Goal: Information Seeking & Learning: Understand process/instructions

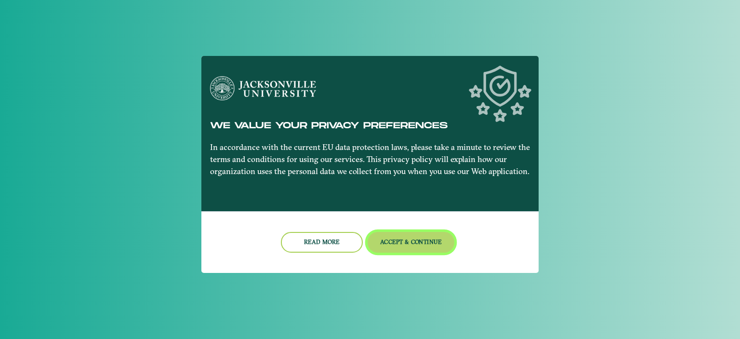
click at [406, 239] on button "Accept & Continue" at bounding box center [411, 242] width 87 height 21
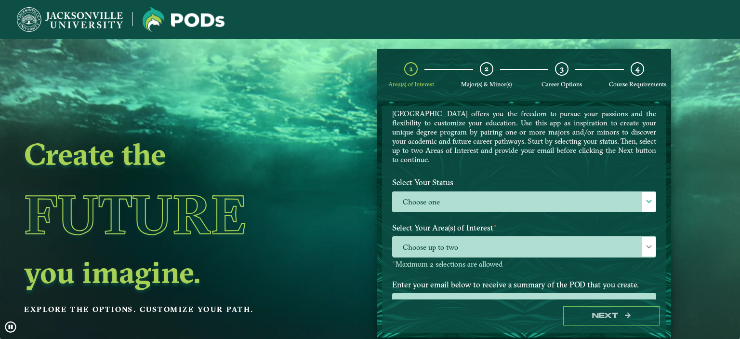
scroll to position [53, 0]
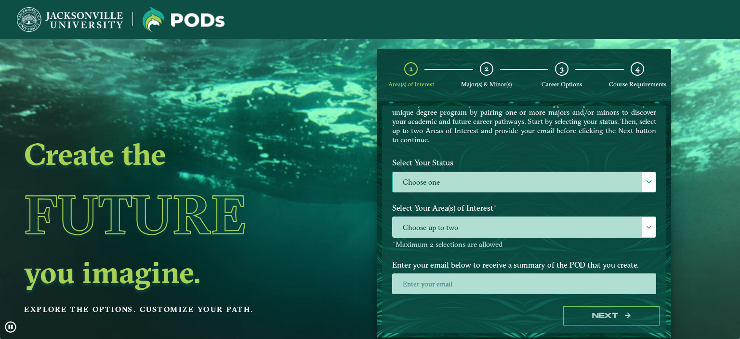
click at [531, 187] on label "Choose one" at bounding box center [524, 182] width 263 height 21
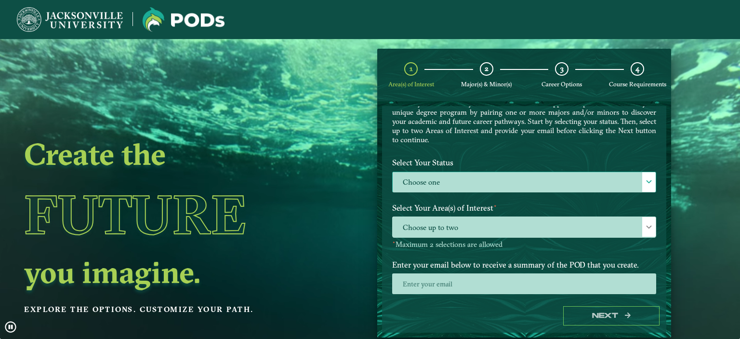
scroll to position [5, 44]
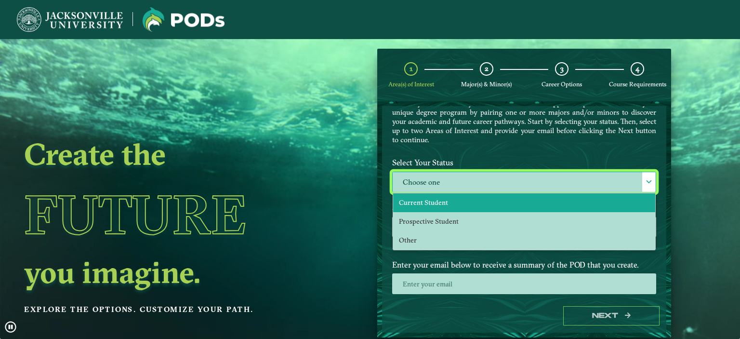
click at [454, 194] on li "Current Student" at bounding box center [524, 202] width 262 height 19
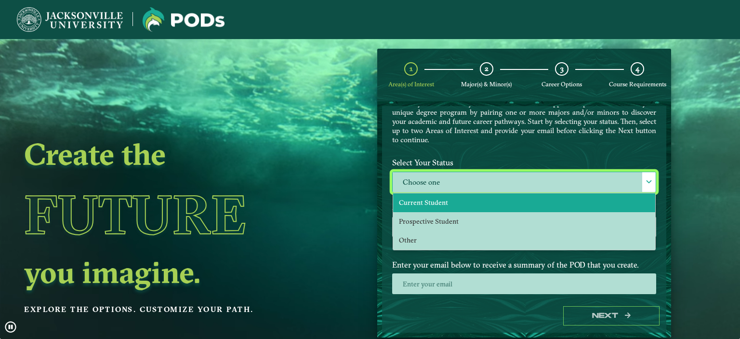
select select "[object Object]"
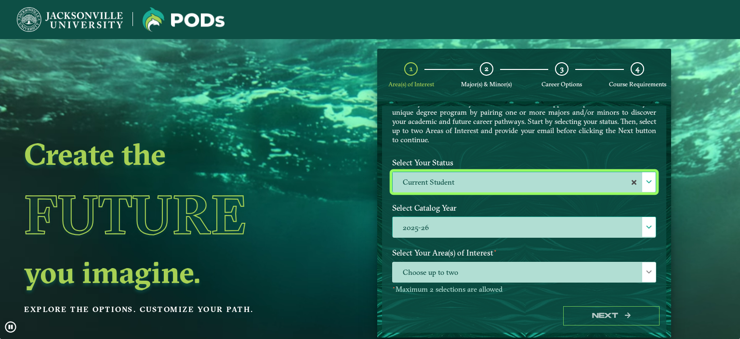
click at [468, 224] on label "2025-26" at bounding box center [524, 227] width 263 height 21
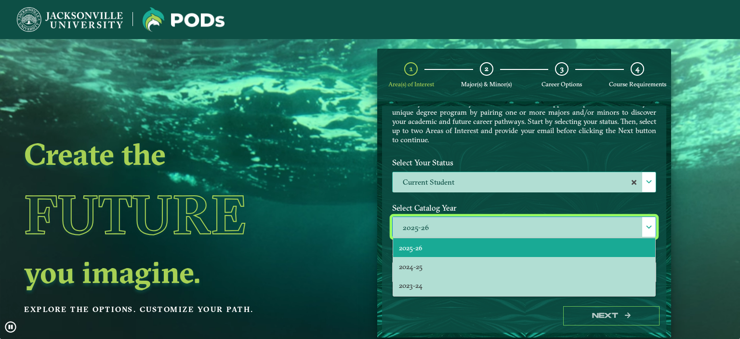
click at [624, 149] on div "Welcome to the POD s app Jacksonville University offers you the freedom to purs…" at bounding box center [524, 108] width 279 height 91
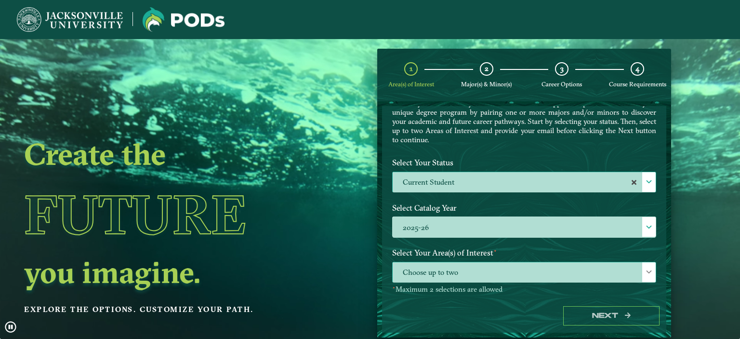
click at [438, 262] on span "Choose up to two" at bounding box center [524, 272] width 263 height 21
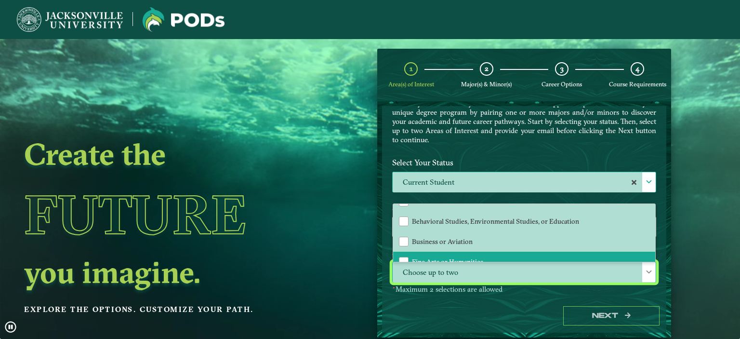
scroll to position [0, 0]
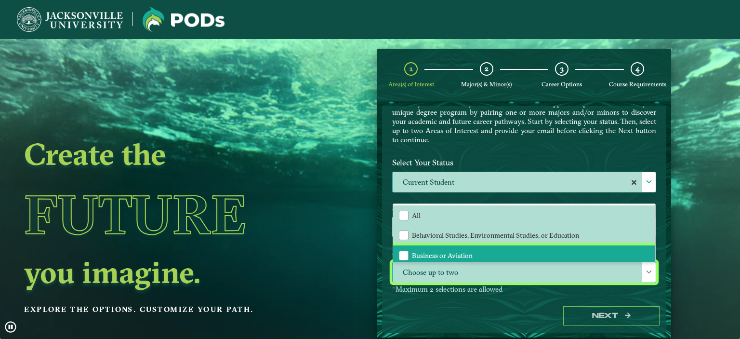
click at [474, 245] on li "Business or Aviation" at bounding box center [524, 255] width 262 height 20
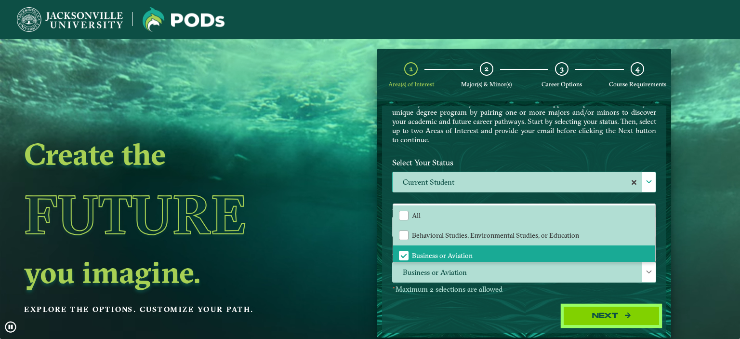
click at [616, 311] on button "Next" at bounding box center [611, 316] width 96 height 20
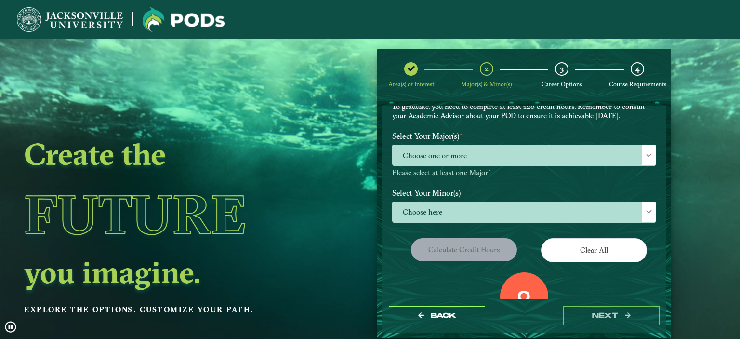
scroll to position [33, 0]
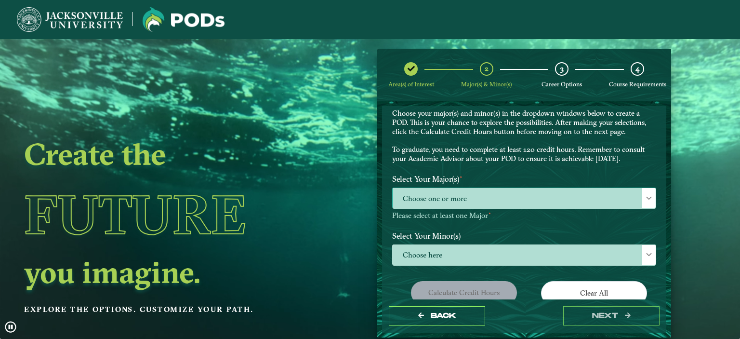
click at [473, 189] on span "Choose one or more" at bounding box center [524, 198] width 263 height 21
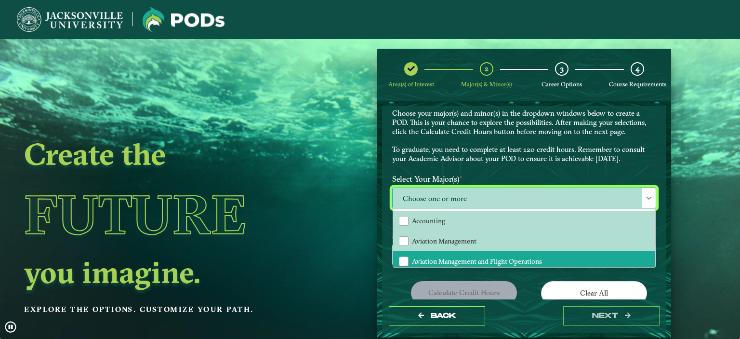
scroll to position [51, 0]
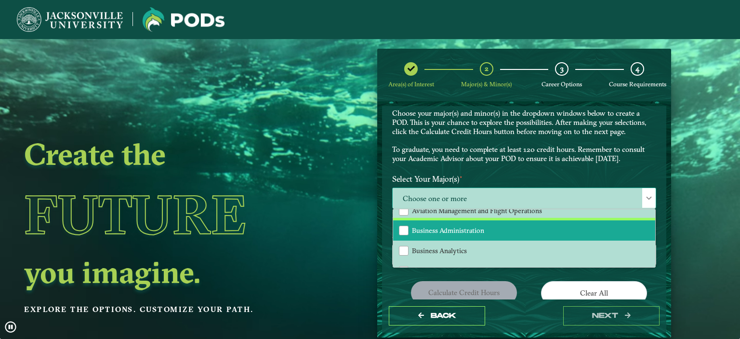
click at [483, 234] on li "Business Administration" at bounding box center [524, 230] width 262 height 20
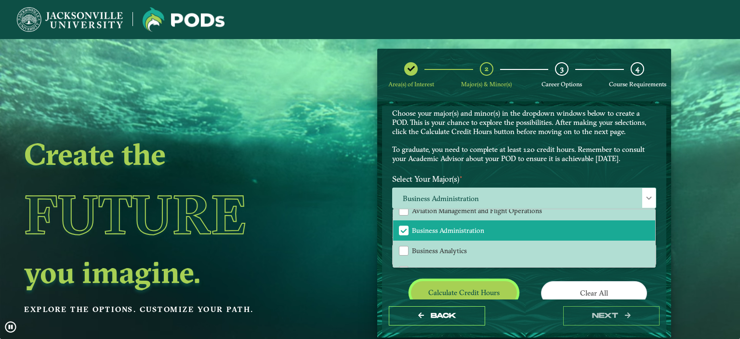
click at [482, 288] on button "Calculate credit hours" at bounding box center [464, 292] width 106 height 23
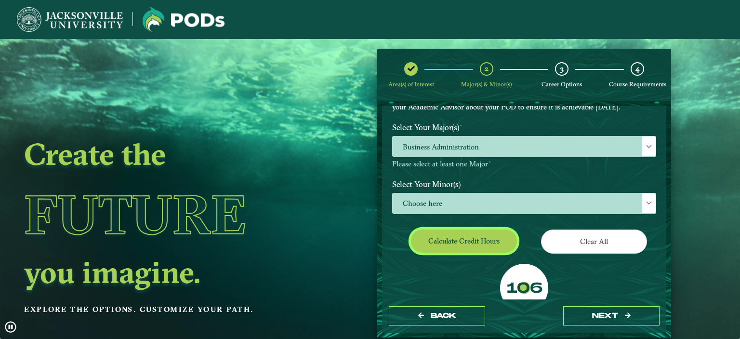
scroll to position [138, 0]
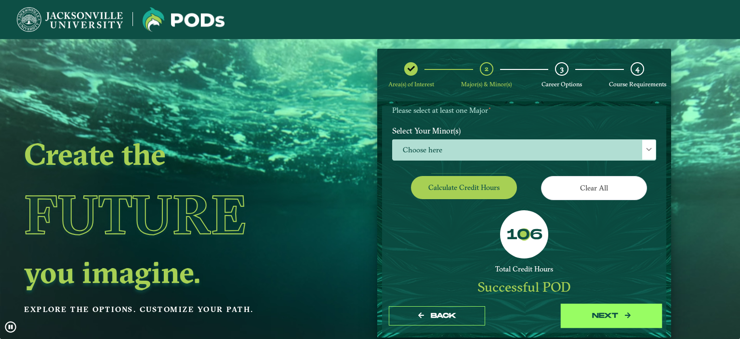
click at [606, 319] on button "next" at bounding box center [611, 316] width 96 height 20
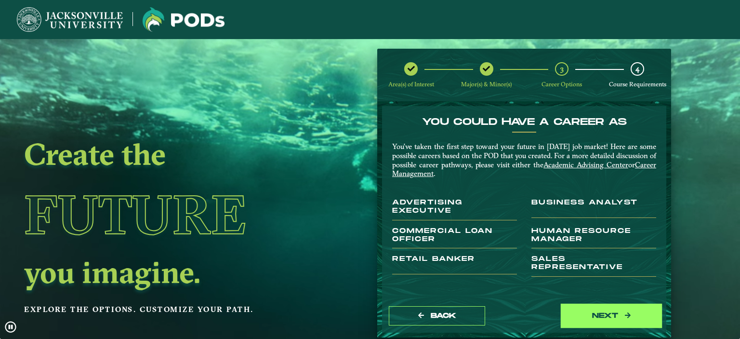
click at [583, 311] on button "next" at bounding box center [611, 316] width 96 height 20
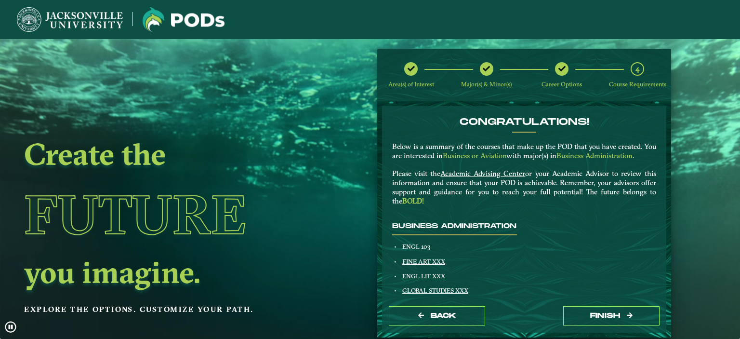
scroll to position [53, 0]
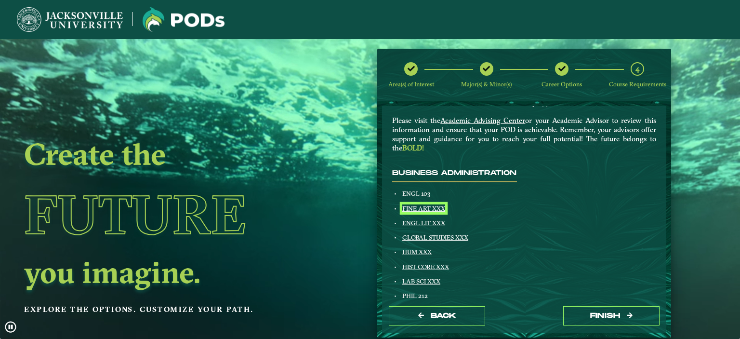
click at [427, 211] on link "FINE ART XXX" at bounding box center [423, 208] width 43 height 8
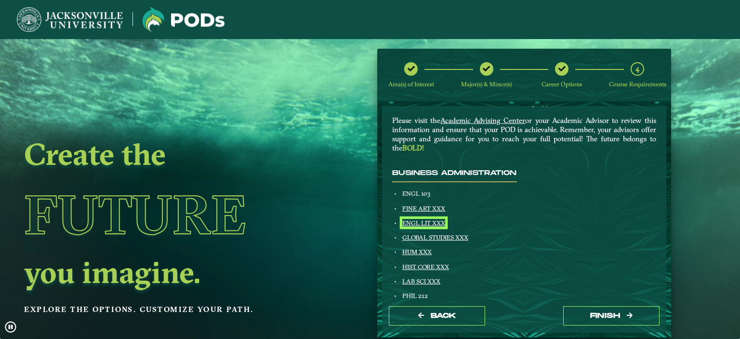
click at [432, 221] on link "ENGL LIT XXX" at bounding box center [423, 223] width 43 height 8
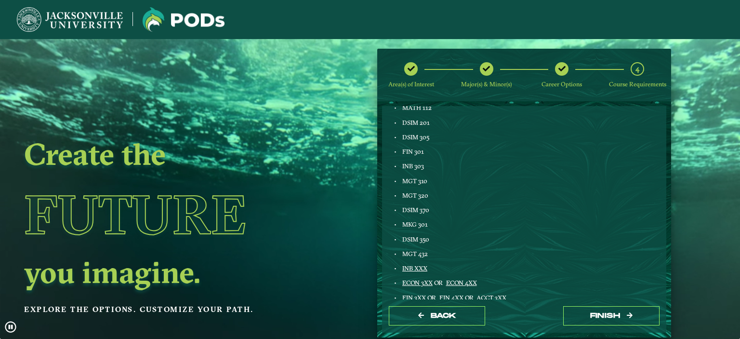
scroll to position [479, 0]
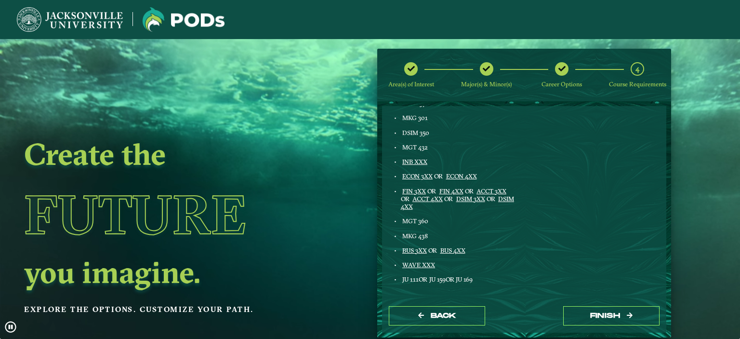
click at [410, 157] on div "Business Administration ENGL 103 FINE ART XXX ENGL LIT XXX GLOBAL STUDIES XXX H…" at bounding box center [454, 17] width 139 height 546
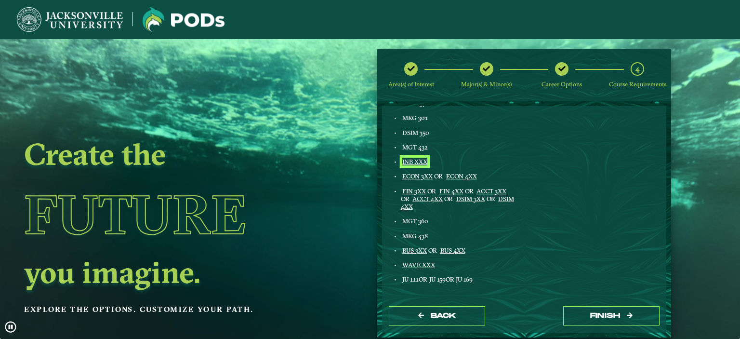
click at [410, 159] on link "INB XXX" at bounding box center [414, 162] width 25 height 8
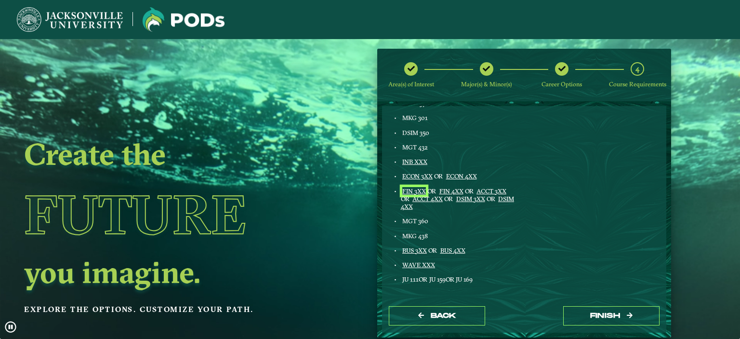
click at [408, 188] on link "FIN 3XX" at bounding box center [414, 191] width 24 height 8
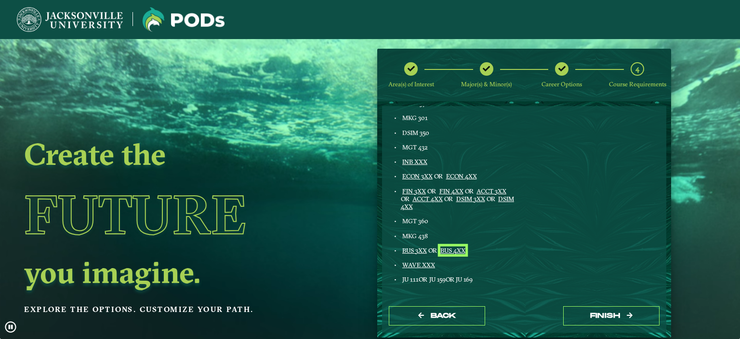
click at [451, 250] on link "BUS 4XX" at bounding box center [452, 250] width 25 height 8
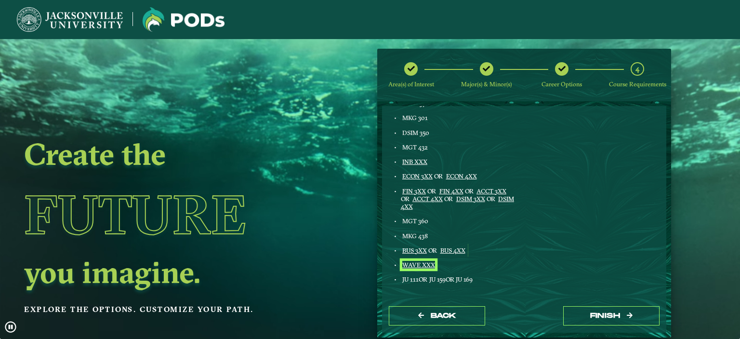
click at [413, 263] on link "WAVE XXX" at bounding box center [418, 265] width 33 height 8
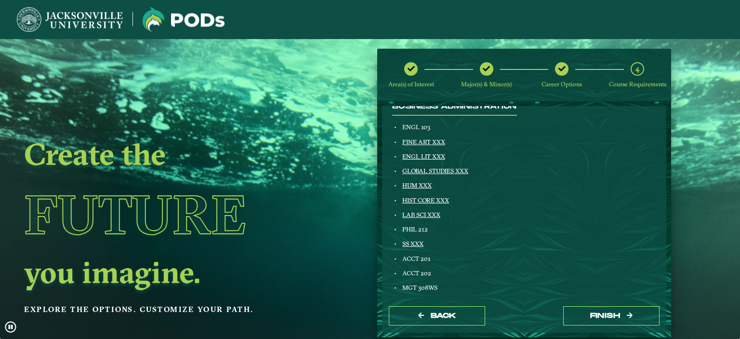
scroll to position [104, 0]
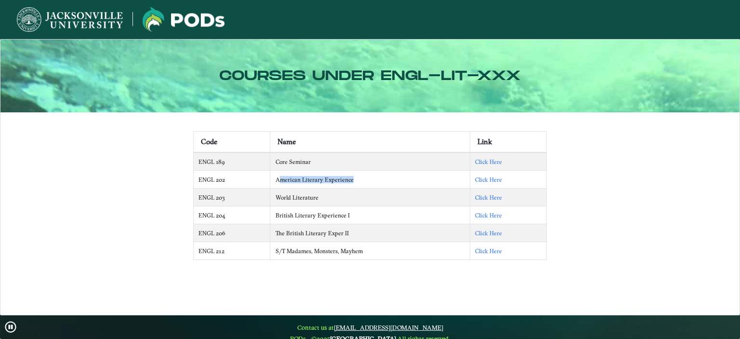
click at [278, 182] on td "American Literary Experience" at bounding box center [370, 180] width 200 height 18
drag, startPoint x: 281, startPoint y: 182, endPoint x: 277, endPoint y: 179, distance: 5.0
click at [280, 181] on td "American Literary Experience" at bounding box center [370, 180] width 200 height 18
drag, startPoint x: 277, startPoint y: 179, endPoint x: 341, endPoint y: 181, distance: 64.1
click at [358, 183] on td "American Literary Experience" at bounding box center [370, 180] width 200 height 18
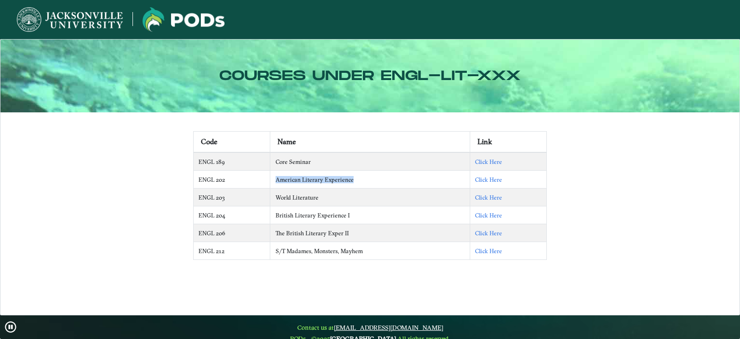
copy td "American Literary Experience"
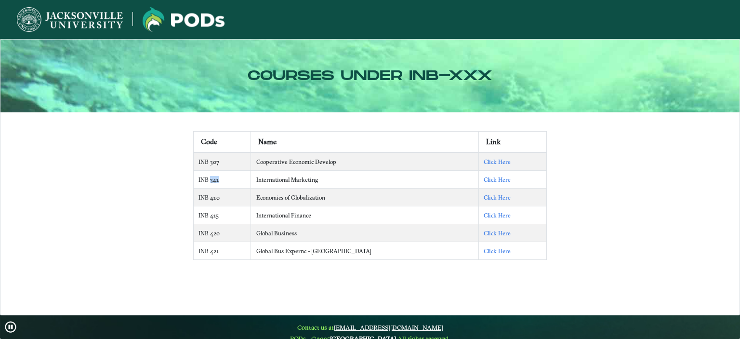
drag, startPoint x: 223, startPoint y: 182, endPoint x: 211, endPoint y: 183, distance: 12.1
click at [211, 183] on td "INB 341" at bounding box center [222, 180] width 58 height 18
copy td "341"
drag, startPoint x: 363, startPoint y: 199, endPoint x: 271, endPoint y: 197, distance: 92.5
click at [271, 197] on td "Economics of Globalization" at bounding box center [365, 197] width 228 height 18
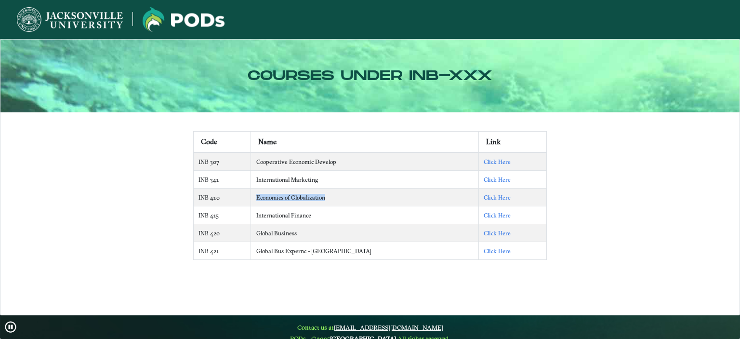
copy td "Economics of Globalization"
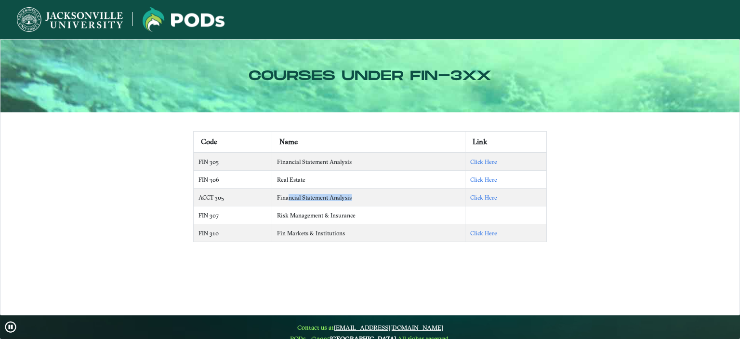
drag, startPoint x: 352, startPoint y: 197, endPoint x: 288, endPoint y: 197, distance: 64.1
click at [288, 197] on td "Financial Statement Analysis" at bounding box center [368, 197] width 193 height 18
drag, startPoint x: 348, startPoint y: 235, endPoint x: 271, endPoint y: 225, distance: 78.3
click at [271, 225] on tr "FIN 310 Fin Markets & Institutions Click Here" at bounding box center [370, 233] width 354 height 18
copy tr "Fin Markets & Institutions"
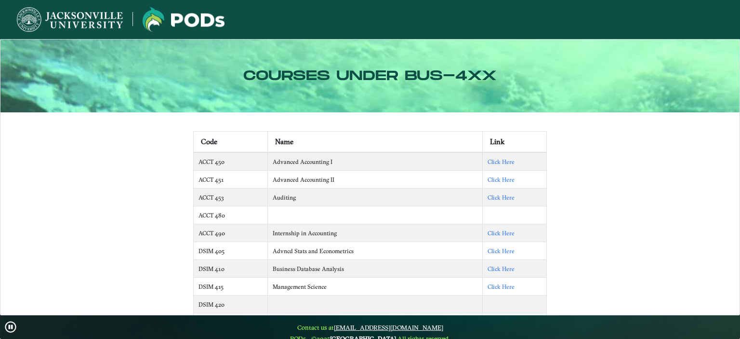
scroll to position [213, 0]
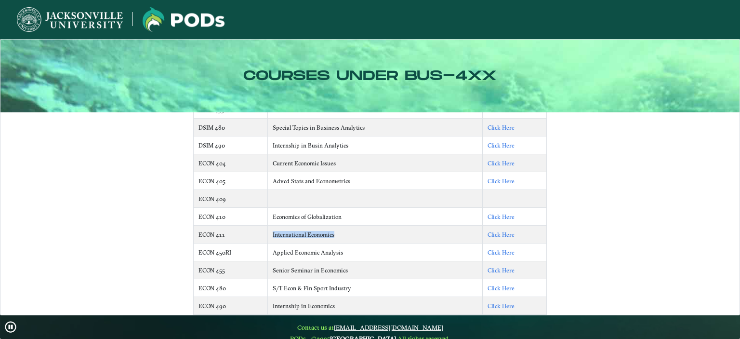
drag, startPoint x: 339, startPoint y: 230, endPoint x: 280, endPoint y: 234, distance: 58.9
click at [272, 233] on tr "ECON 411 International Economics Click Here" at bounding box center [370, 235] width 354 height 18
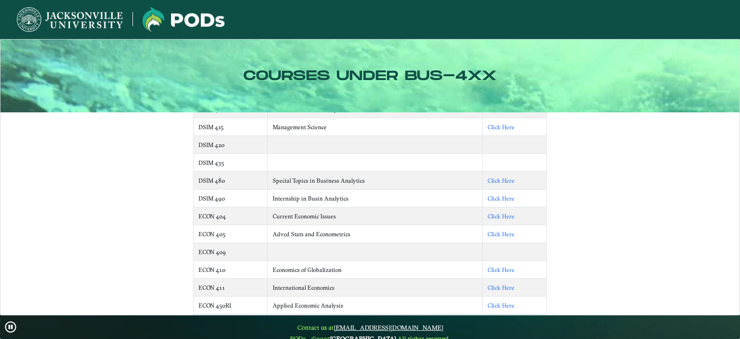
click at [414, 204] on td "Internship in Busin Analytics" at bounding box center [374, 198] width 215 height 18
drag, startPoint x: 340, startPoint y: 211, endPoint x: 275, endPoint y: 208, distance: 65.6
click at [275, 208] on td "Current Economic Issues" at bounding box center [374, 216] width 215 height 18
click at [383, 236] on td "Advcd Stats and Econometrics" at bounding box center [374, 234] width 215 height 18
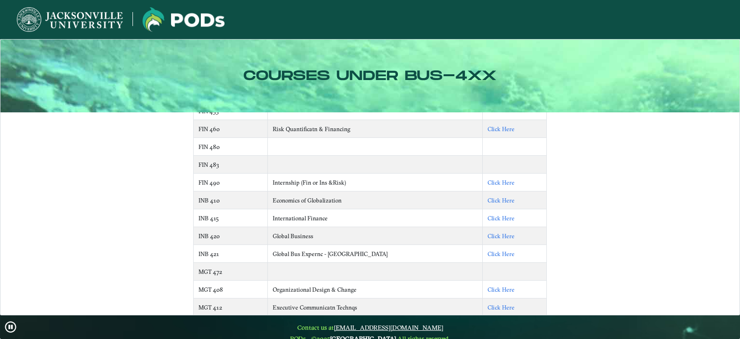
scroll to position [532, 0]
drag, startPoint x: 333, startPoint y: 213, endPoint x: 272, endPoint y: 213, distance: 61.2
click at [272, 213] on tr "INB 415 International Finance Click Here" at bounding box center [370, 218] width 354 height 18
copy tr "International Finance"
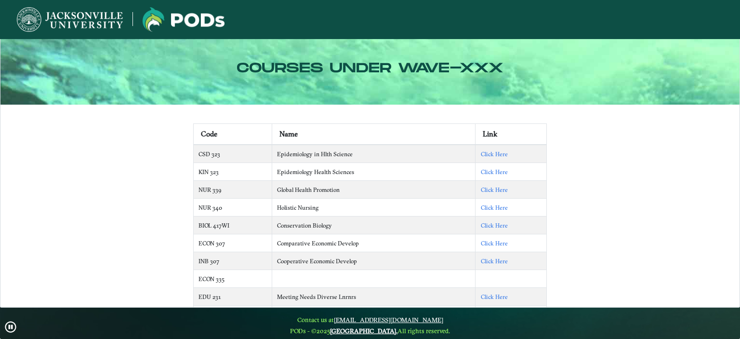
scroll to position [12, 0]
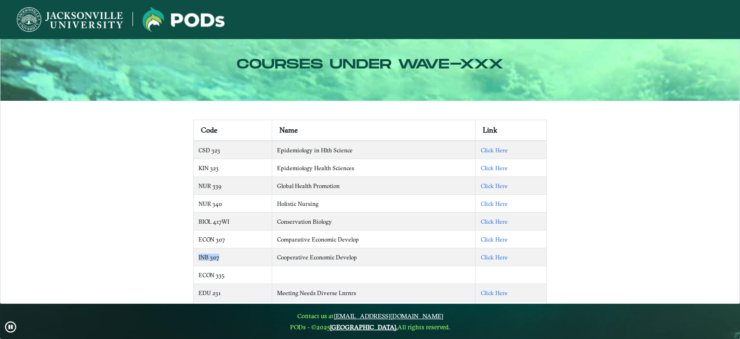
drag, startPoint x: 238, startPoint y: 255, endPoint x: 187, endPoint y: 257, distance: 50.2
copy td "INB 307"
